Goal: Transaction & Acquisition: Subscribe to service/newsletter

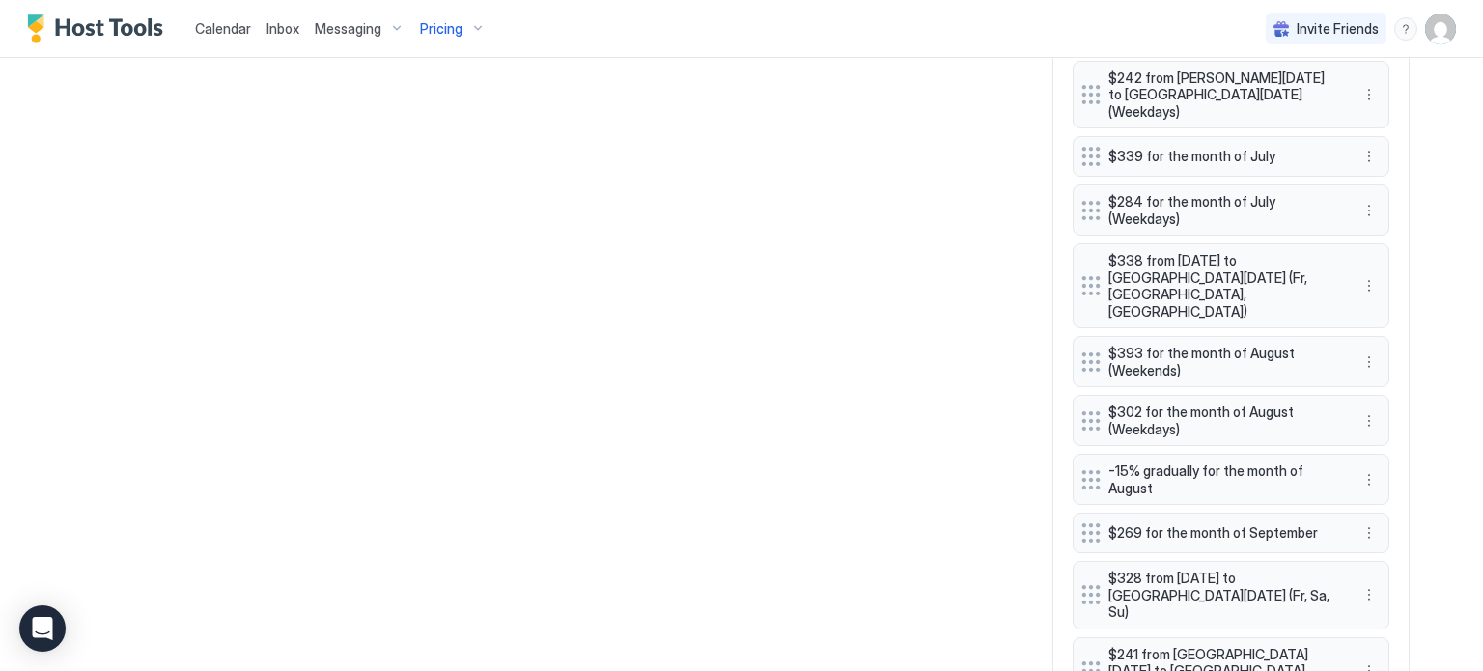
scroll to position [371, 1112]
click at [456, 32] on span "Pricing" at bounding box center [441, 28] width 42 height 17
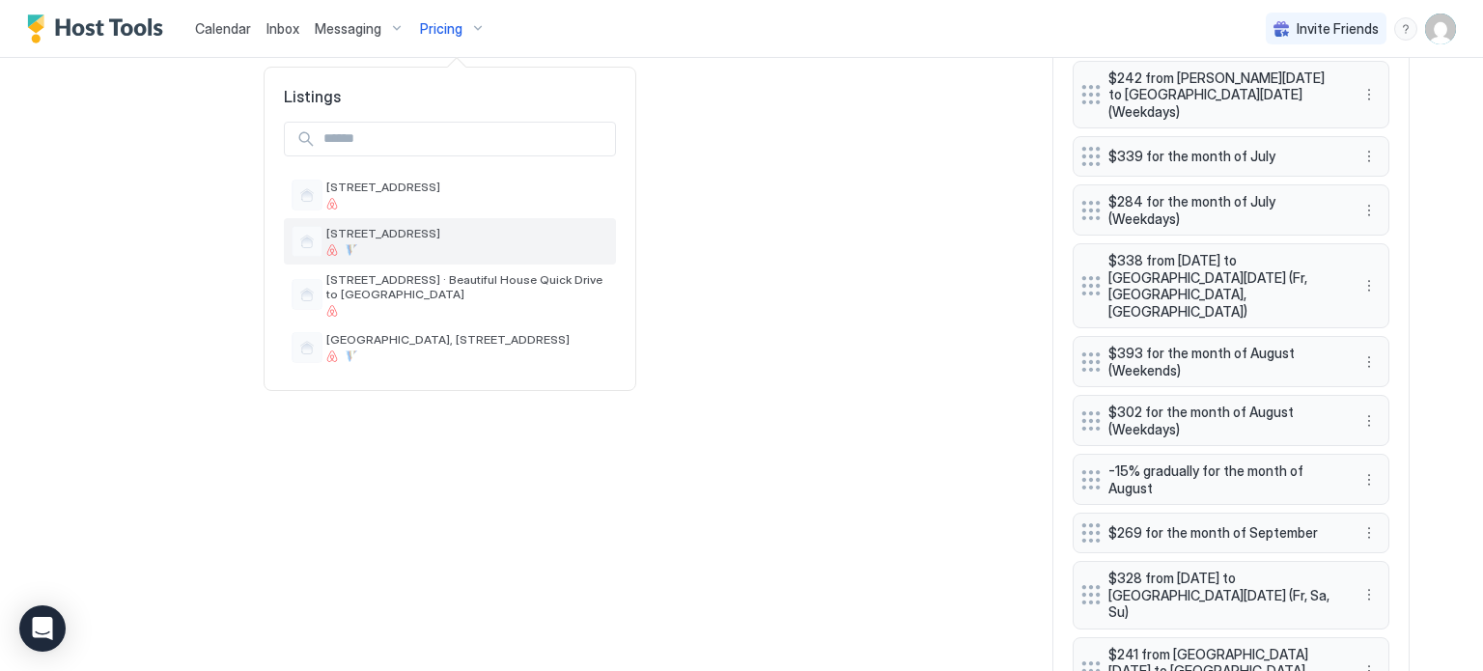
click at [373, 240] on div "[STREET_ADDRESS]" at bounding box center [467, 241] width 282 height 30
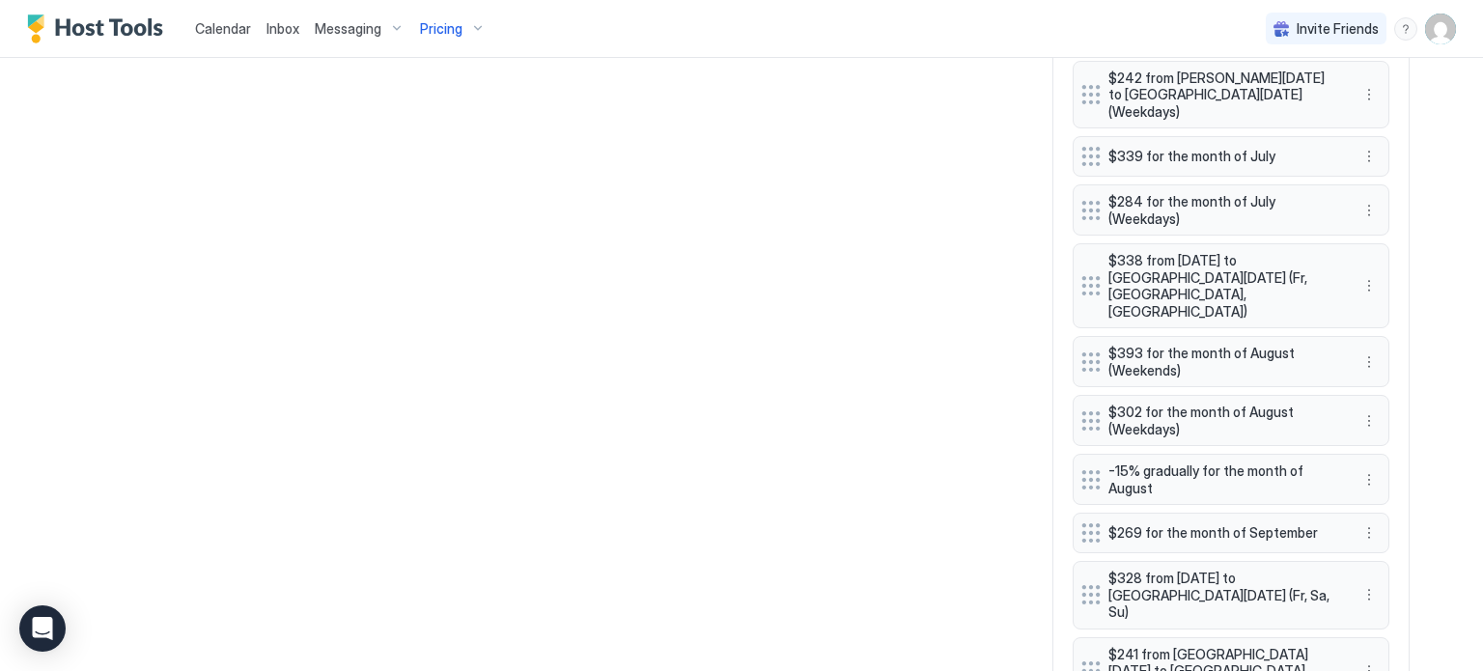
click at [1033, 319] on div "All Airbnb VRBO [DATE] Aug [DATE] [DATE] [DATE] [DATE] [DATE] [DATE] [DATE] 27 …" at bounding box center [741, 564] width 1336 height 6343
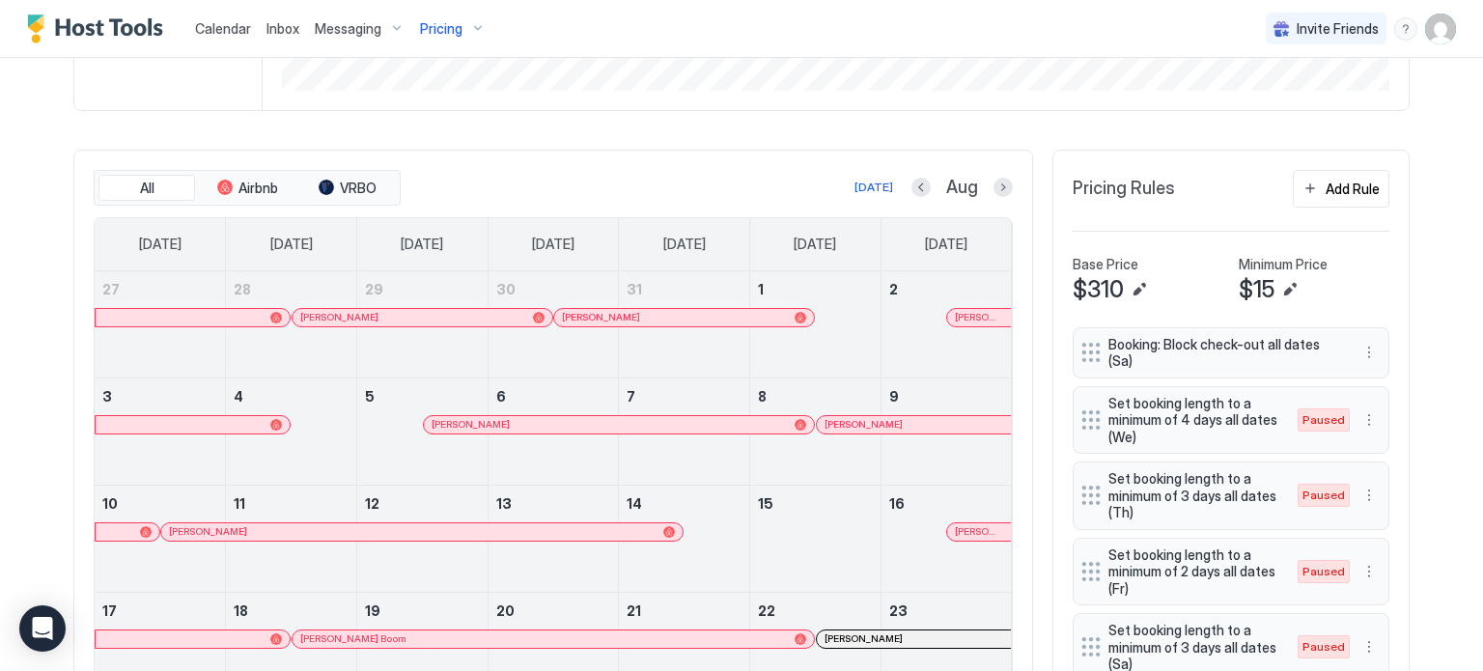
scroll to position [587, 0]
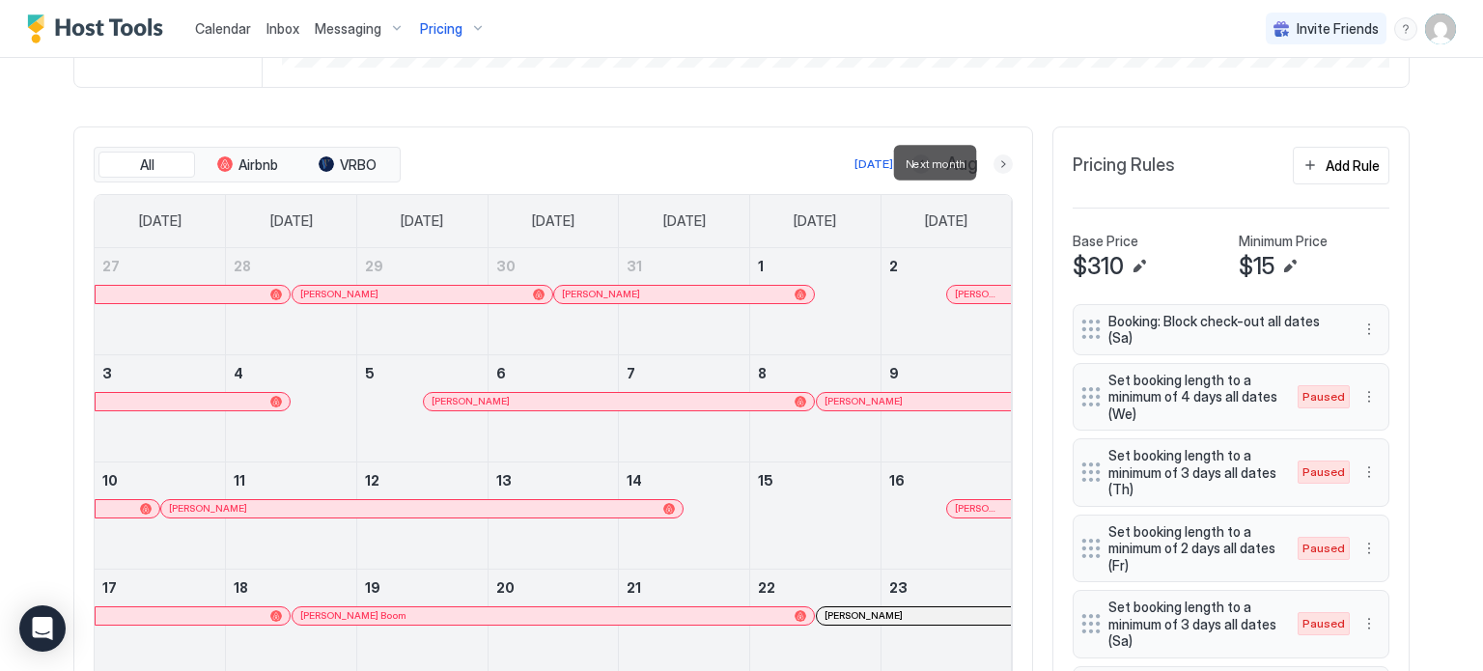
click at [993, 168] on button "Next month" at bounding box center [1002, 163] width 19 height 19
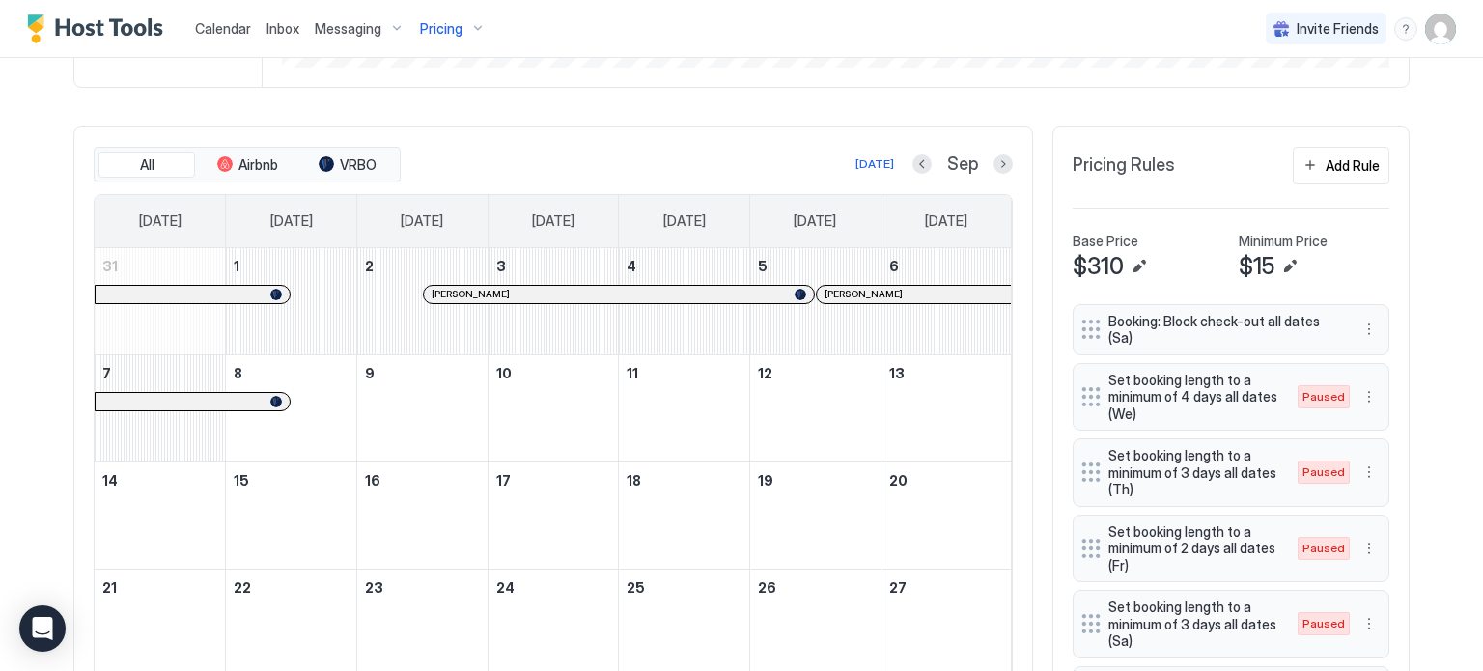
click at [1005, 324] on div "All Airbnb VRBO [DATE] Sep [DATE] [DATE] [DATE] [DATE] [DATE] [DATE] [DATE] 31 …" at bounding box center [553, 465] width 960 height 679
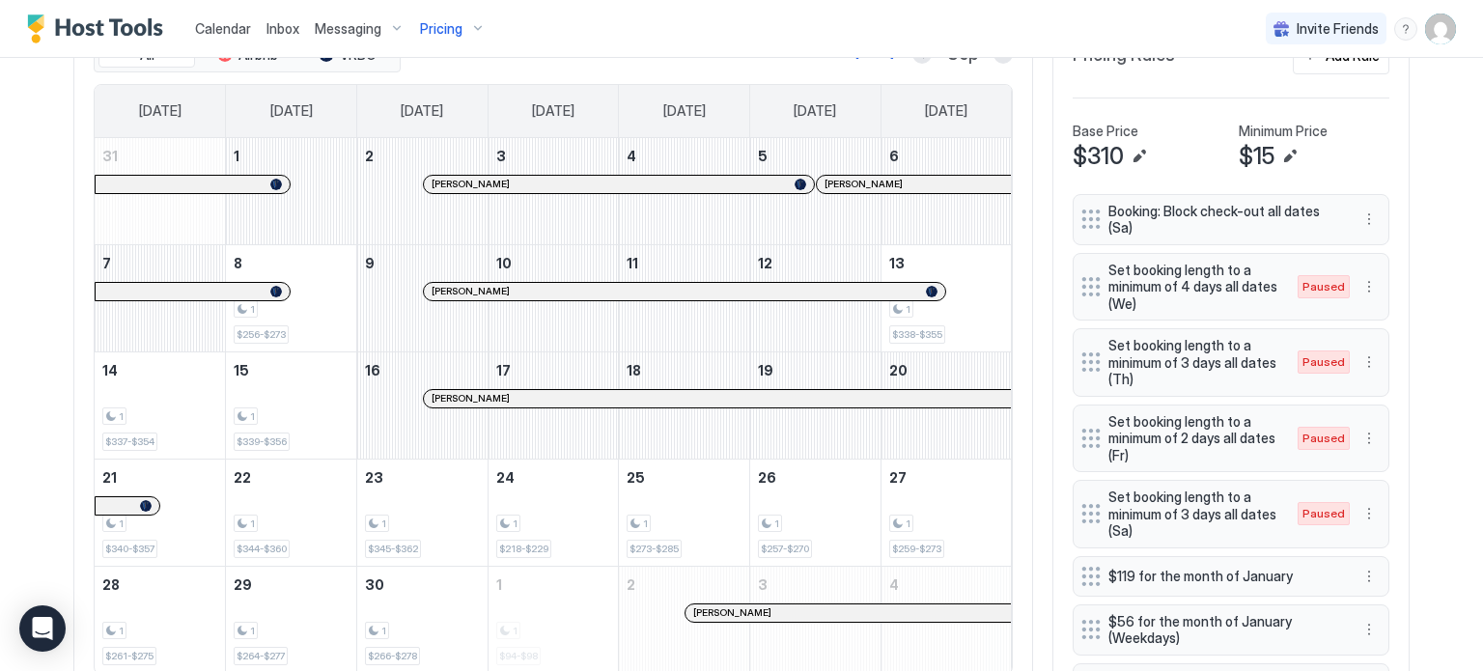
scroll to position [703, 0]
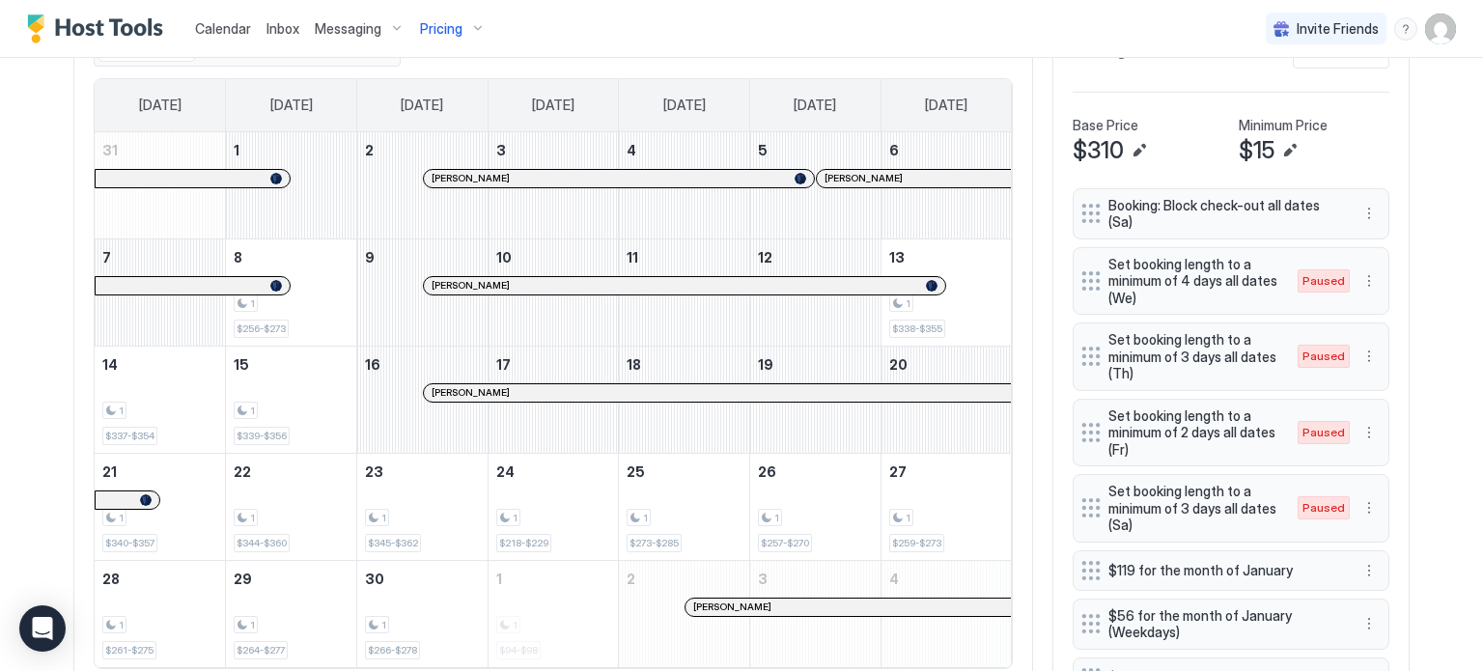
click at [444, 26] on span "Pricing" at bounding box center [441, 28] width 42 height 17
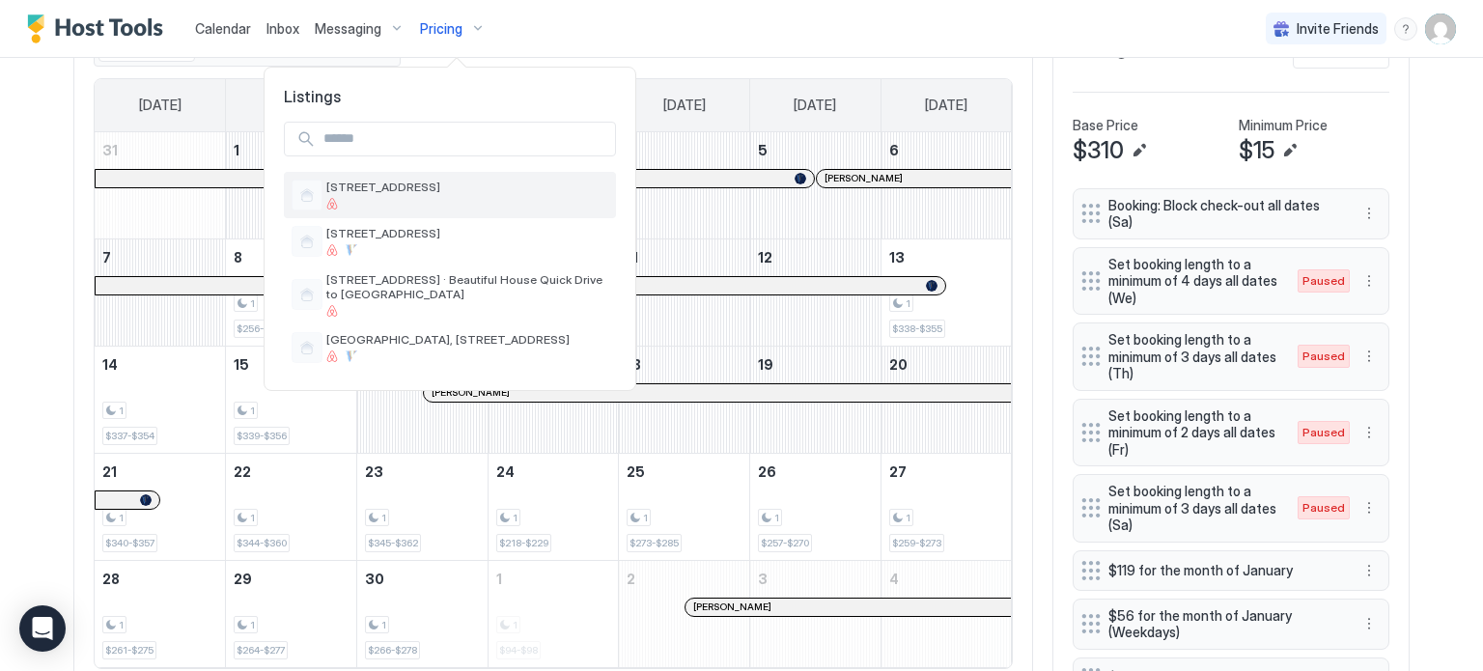
click at [413, 192] on span "[STREET_ADDRESS]" at bounding box center [467, 187] width 282 height 14
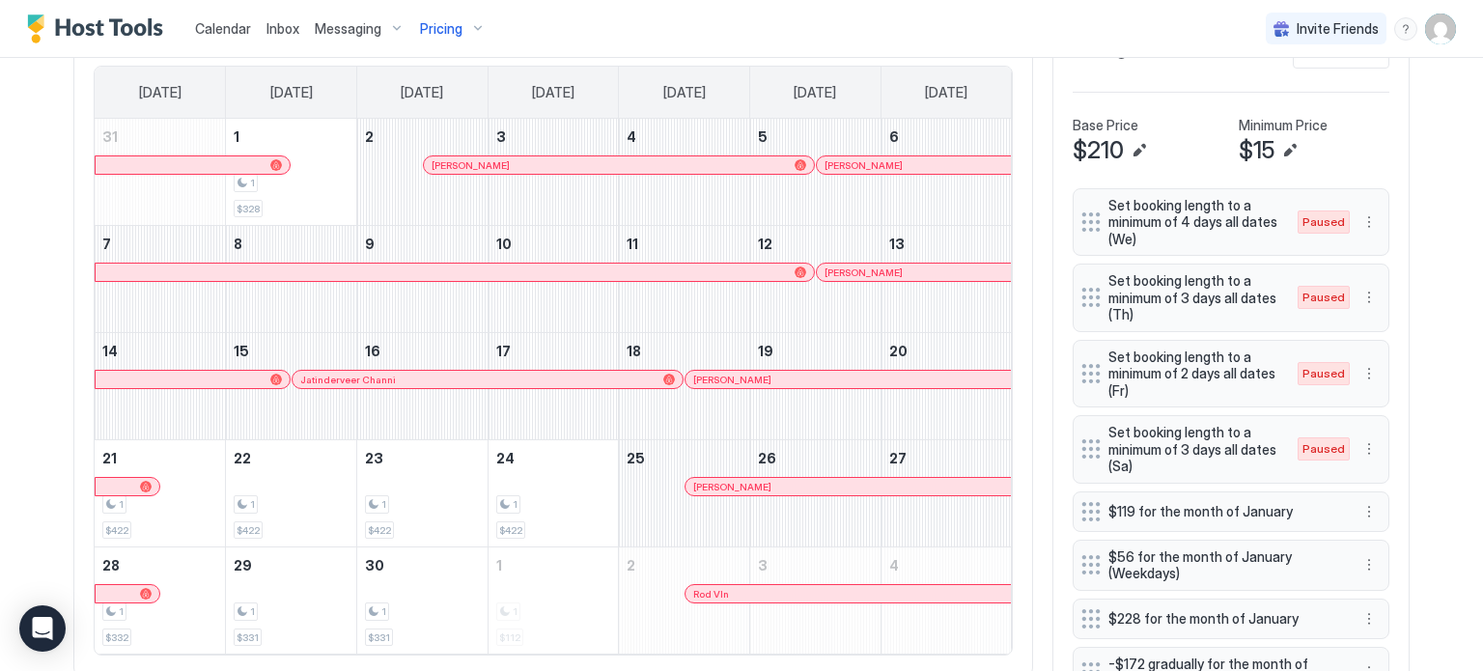
click at [1021, 266] on div "[DATE] Sep [DATE] [DATE] [DATE] [DATE] [DATE] [DATE] [DATE] 31 1 1 $328 2 [PERS…" at bounding box center [553, 344] width 960 height 666
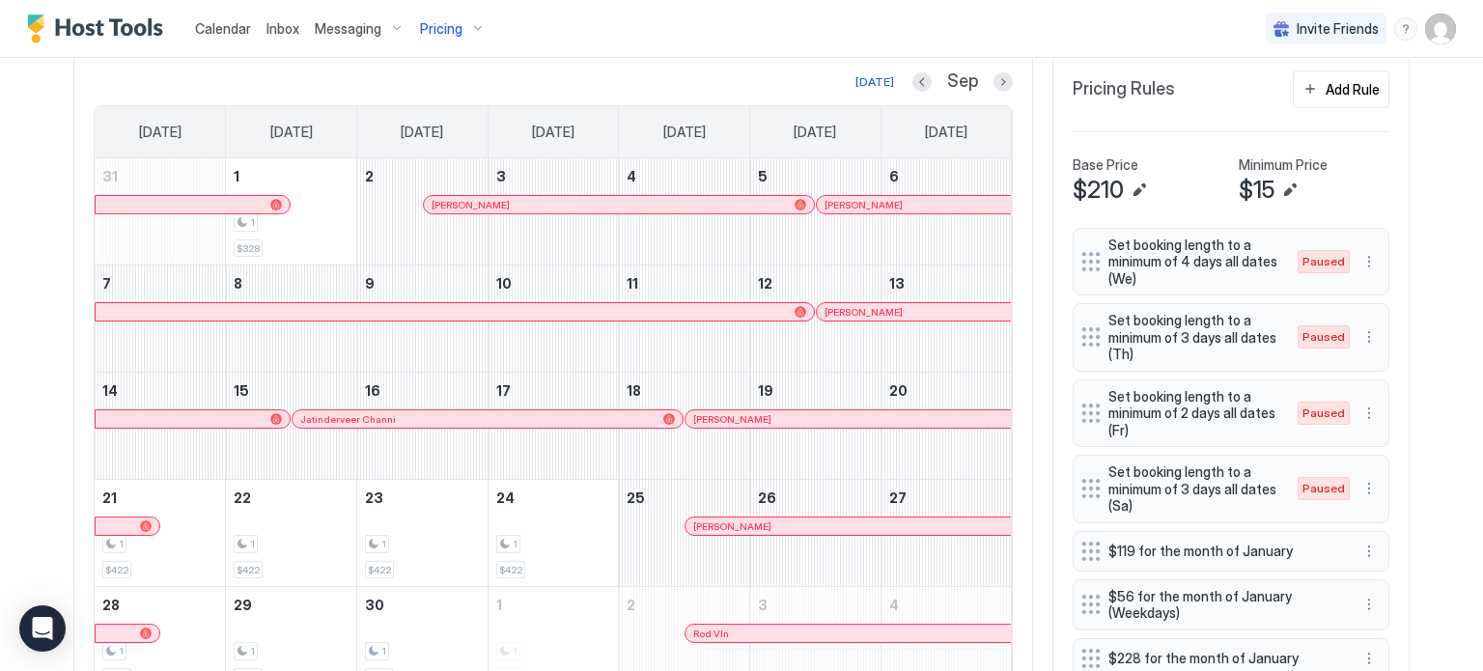
scroll to position [664, 0]
